Goal: Task Accomplishment & Management: Complete application form

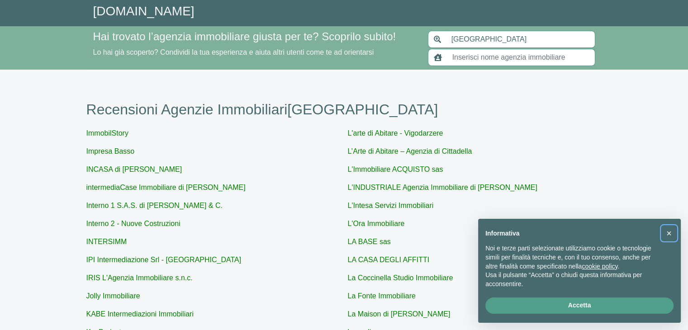
click at [669, 231] on span "×" at bounding box center [668, 233] width 5 height 10
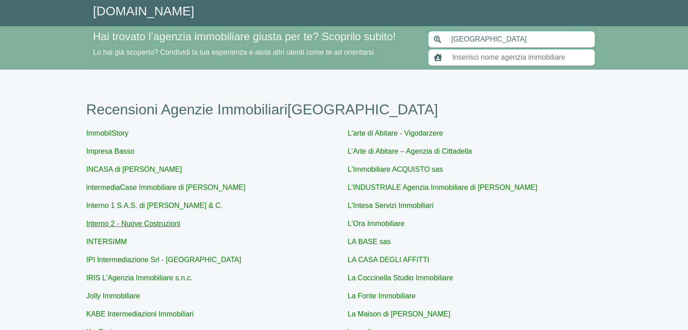
click at [152, 224] on link "Interno 2 - Nuove Costruzioni" at bounding box center [133, 224] width 94 height 8
type input "Interno 2 - Nuove Costruzioni"
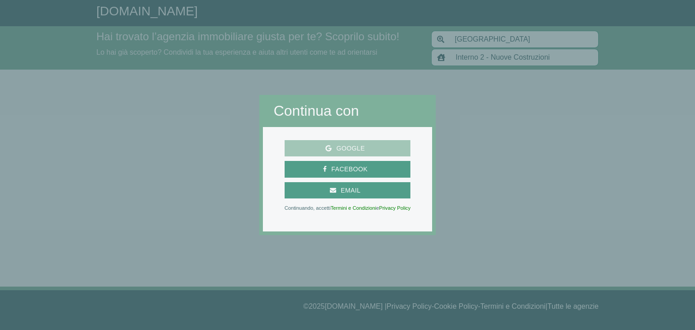
click at [357, 150] on span "Google" at bounding box center [351, 148] width 38 height 11
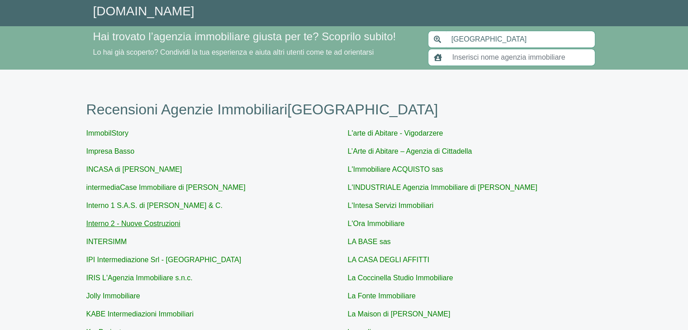
click at [142, 221] on link "Interno 2 - Nuove Costruzioni" at bounding box center [133, 224] width 94 height 8
type input "Interno 2 - Nuove Costruzioni"
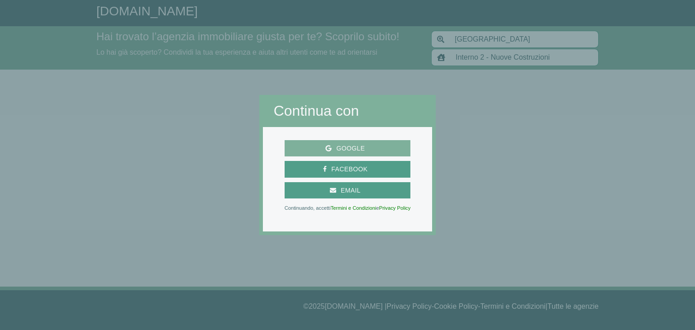
click at [344, 145] on span "Google" at bounding box center [351, 148] width 38 height 11
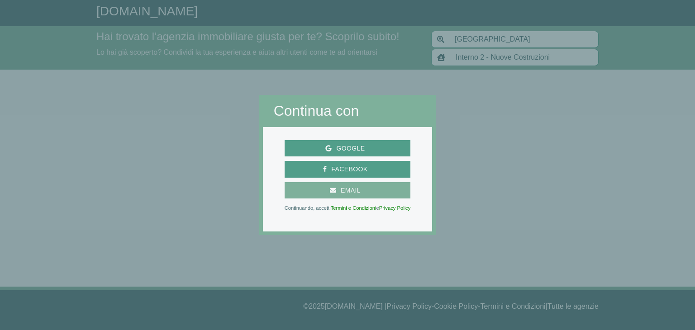
click at [358, 192] on span "Email" at bounding box center [350, 190] width 29 height 11
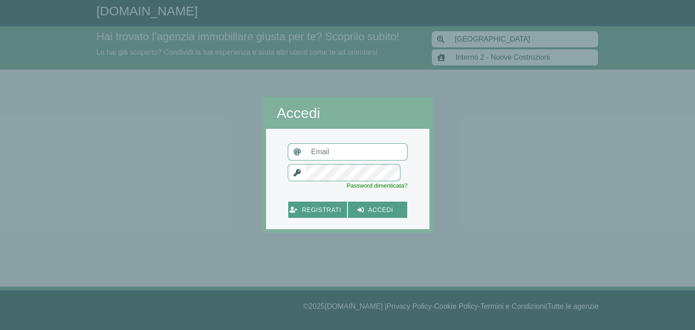
click at [338, 156] on input "text" at bounding box center [357, 151] width 102 height 17
type input "[EMAIL_ADDRESS][DOMAIN_NAME]"
click at [391, 212] on span "accedi" at bounding box center [381, 209] width 34 height 11
